Goal: Find specific page/section: Find specific page/section

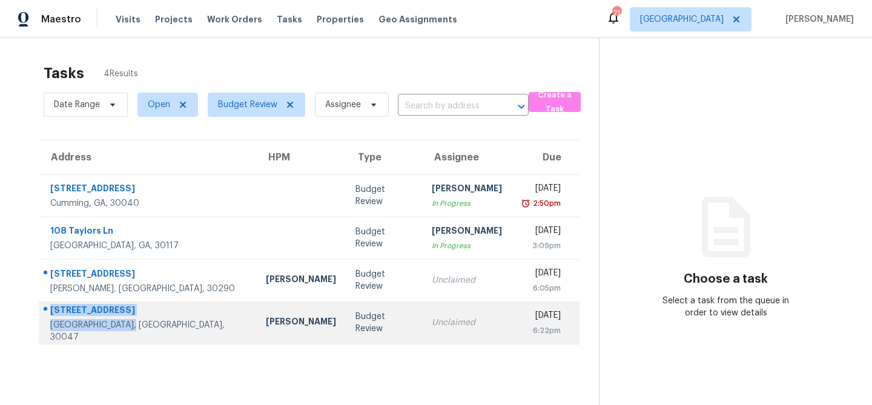
drag, startPoint x: 50, startPoint y: 312, endPoint x: 136, endPoint y: 336, distance: 89.7
click at [136, 336] on div "4239 Amberleaf Walk Lilburn, GA, 30047" at bounding box center [148, 323] width 196 height 39
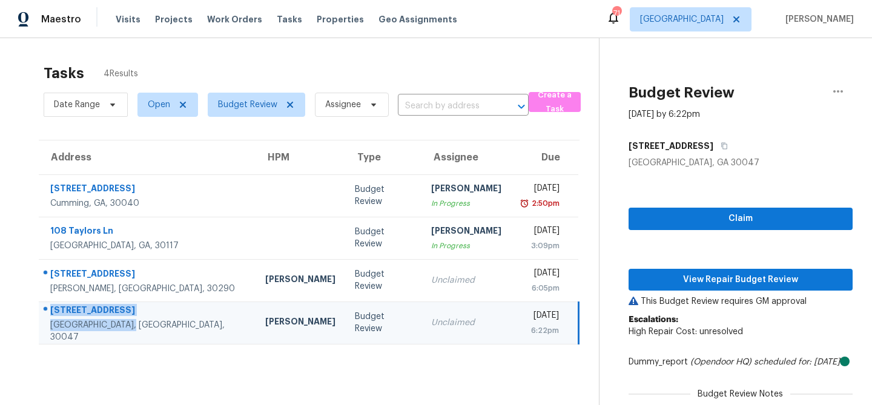
copy div "4239 Amberleaf Walk Lilburn, GA, 30047"
click at [222, 381] on section "Tasks 4 Results Date Range Open Budget Review Assignee ​ Create a Task Address …" at bounding box center [308, 257] width 579 height 399
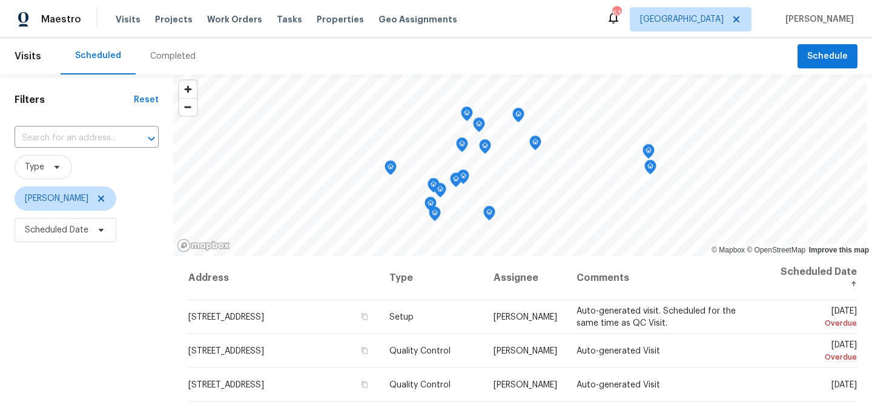
scroll to position [185, 0]
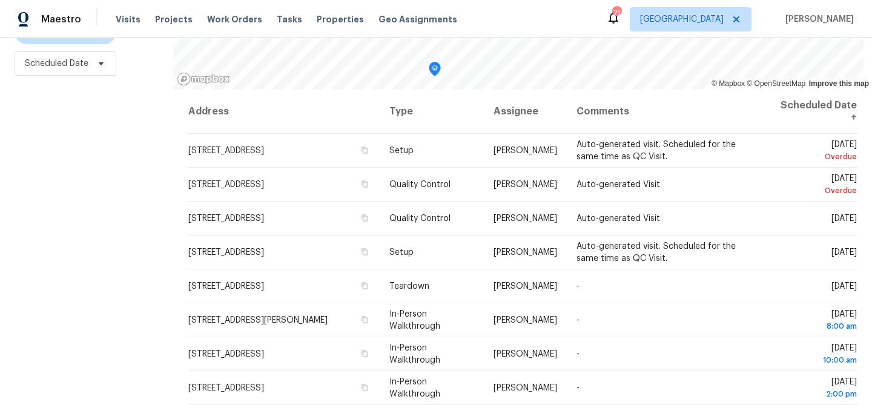
scroll to position [168, 0]
